Goal: Obtain resource: Download file/media

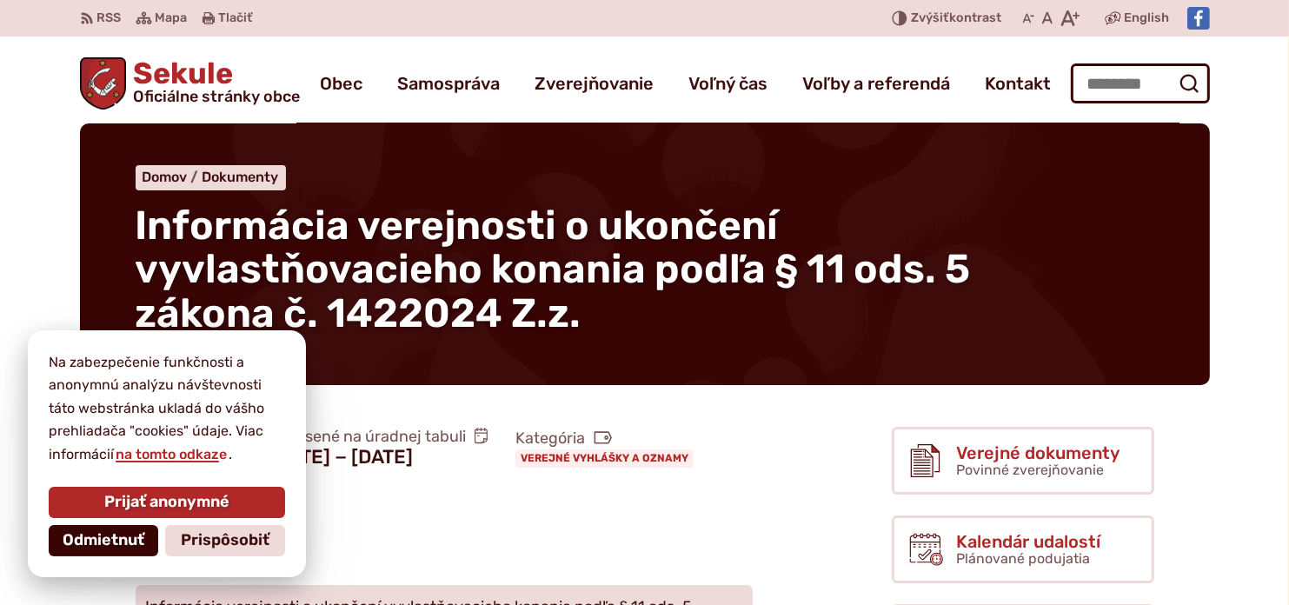
click at [127, 549] on span "Odmietnuť" at bounding box center [104, 540] width 82 height 19
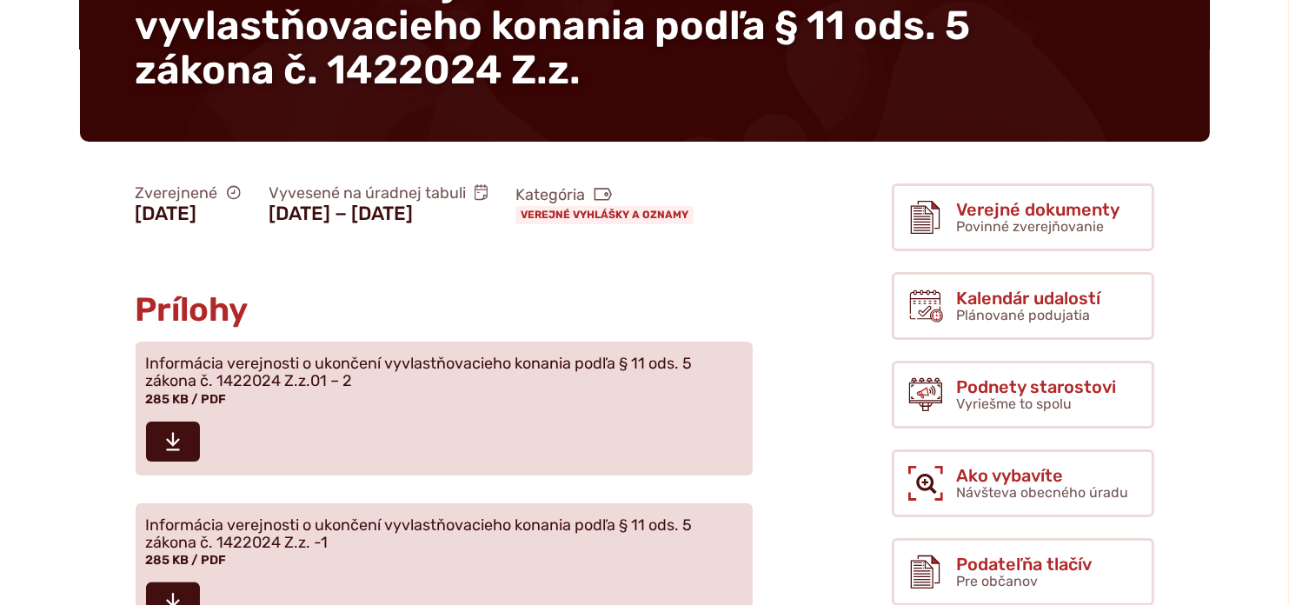
scroll to position [278, 0]
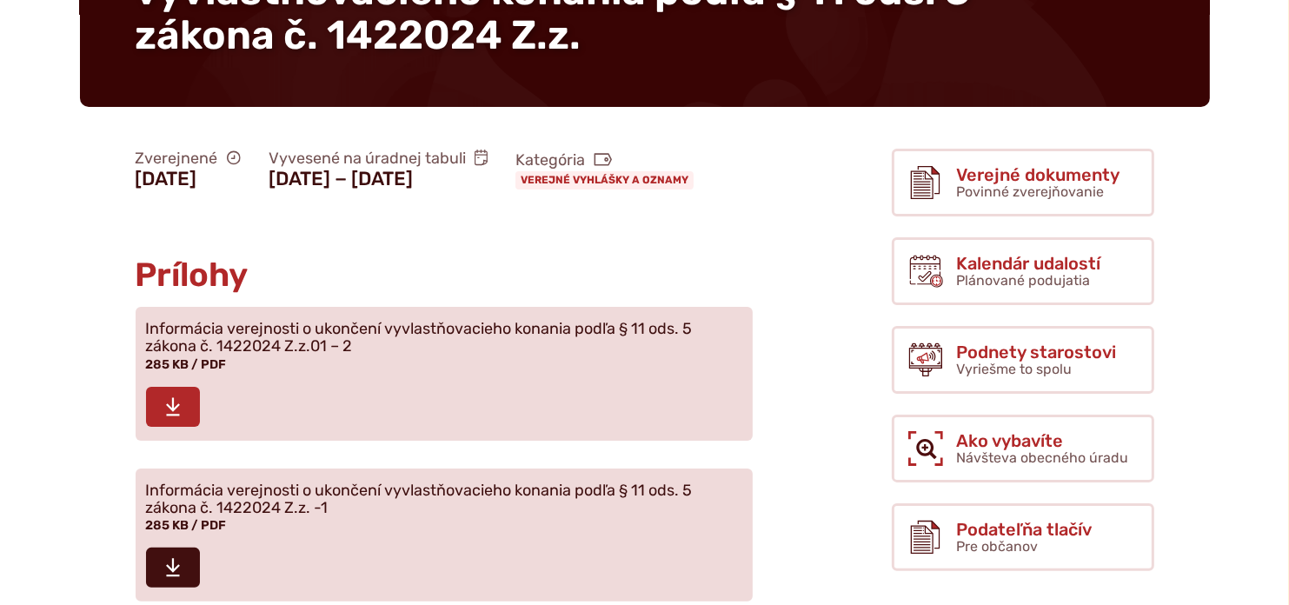
click at [172, 416] on use at bounding box center [173, 406] width 14 height 18
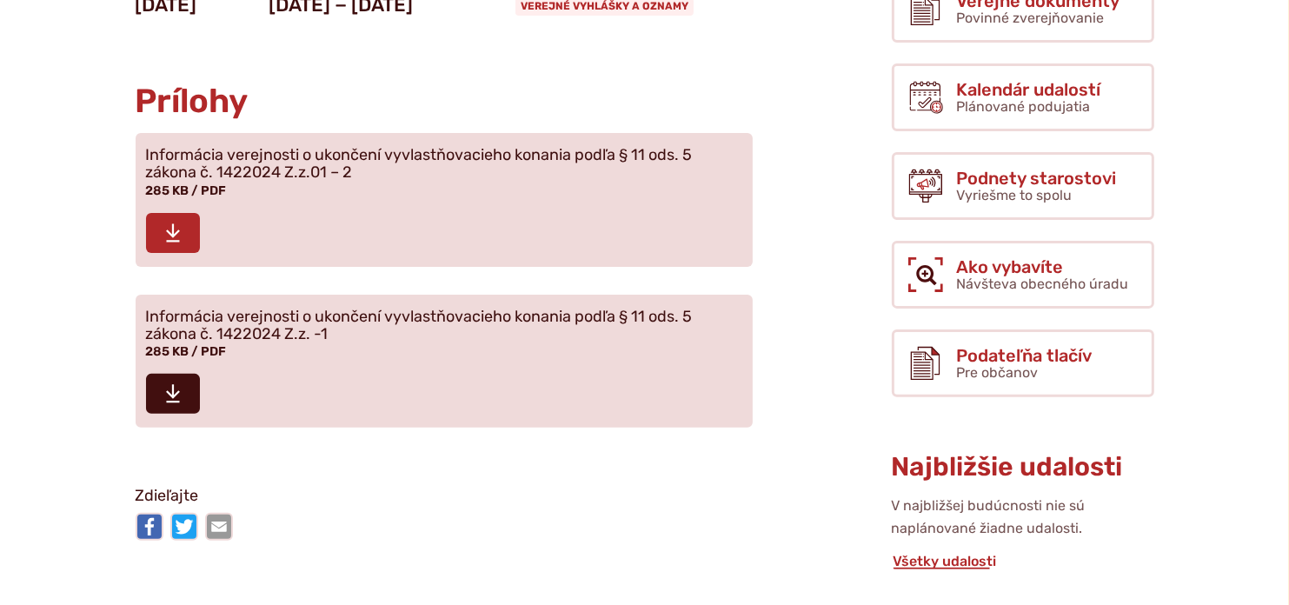
scroll to position [556, 0]
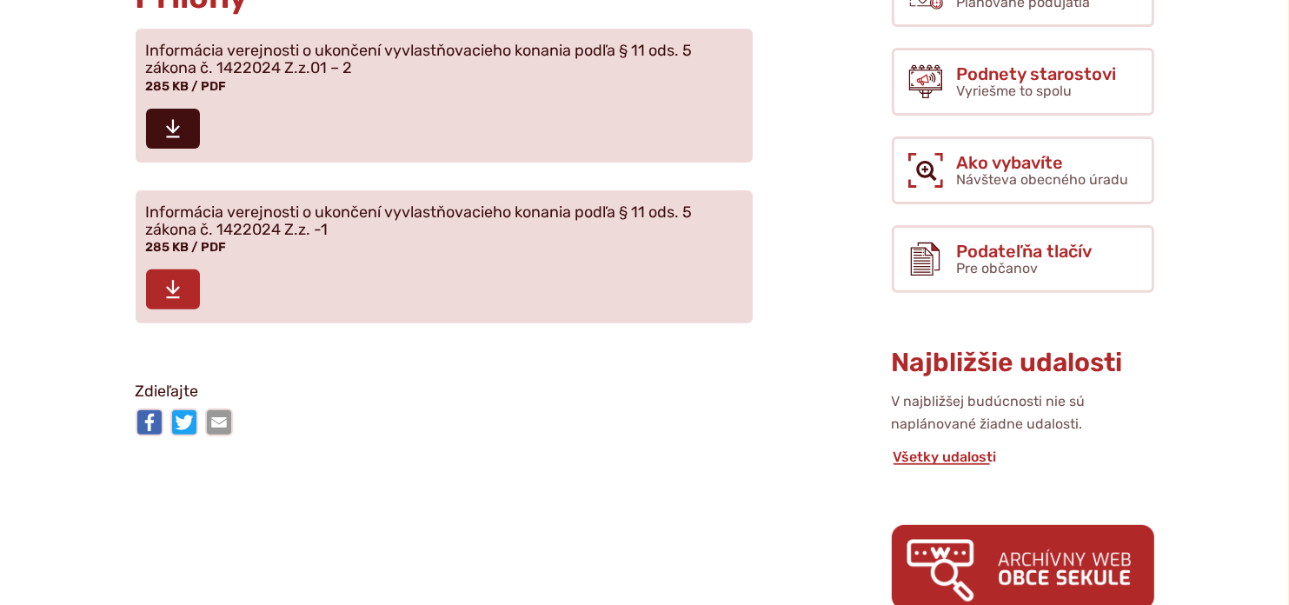
click at [177, 300] on icon at bounding box center [173, 289] width 16 height 21
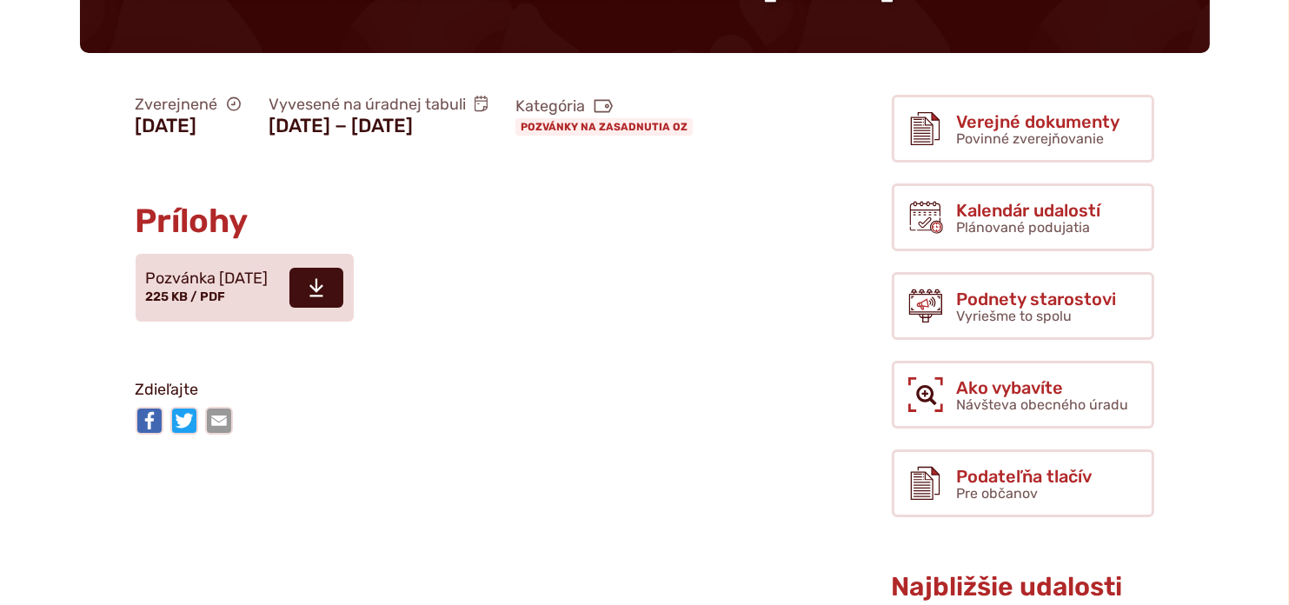
scroll to position [278, 0]
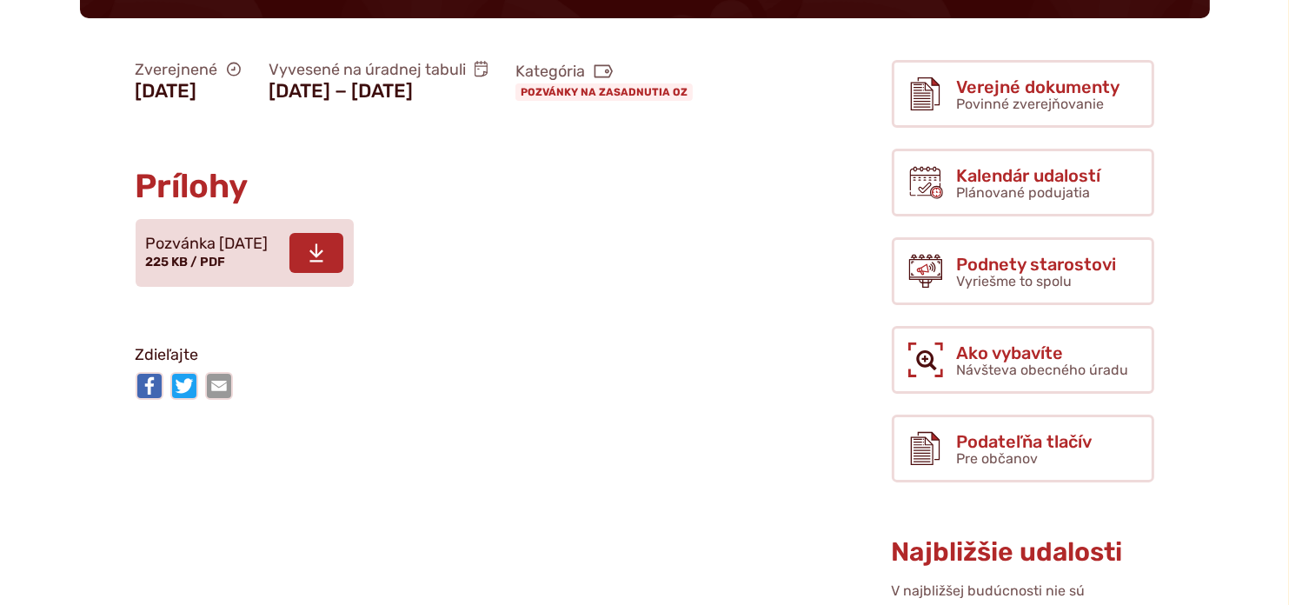
click at [324, 263] on icon at bounding box center [317, 253] width 16 height 21
